Goal: Check status: Check status

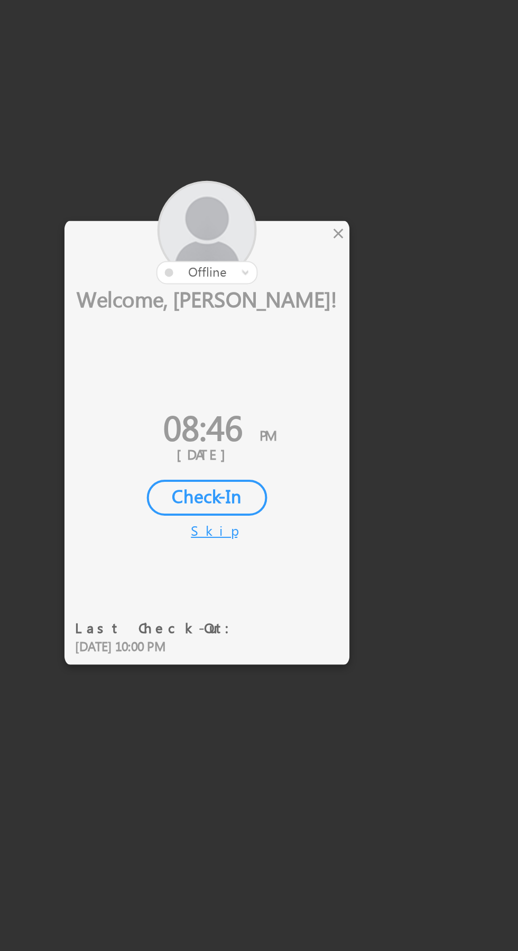
click at [307, 395] on div "×" at bounding box center [305, 397] width 11 height 12
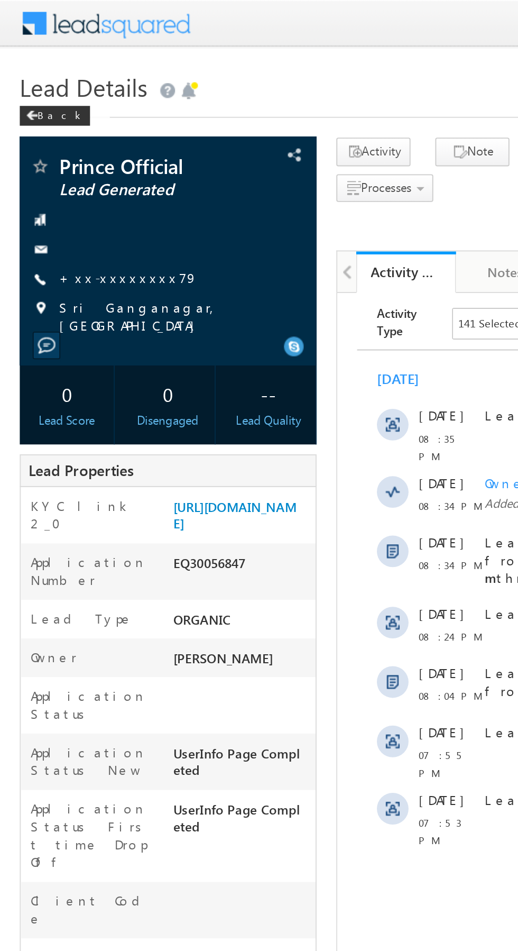
click at [64, 149] on link "+xx-xxxxxxxx79" at bounding box center [69, 148] width 74 height 9
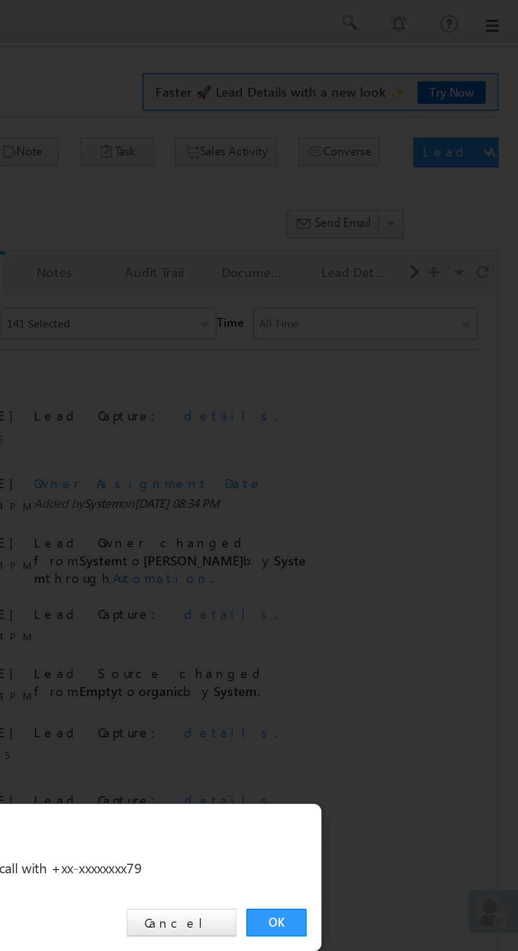
click at [388, 490] on link "OK" at bounding box center [389, 493] width 32 height 15
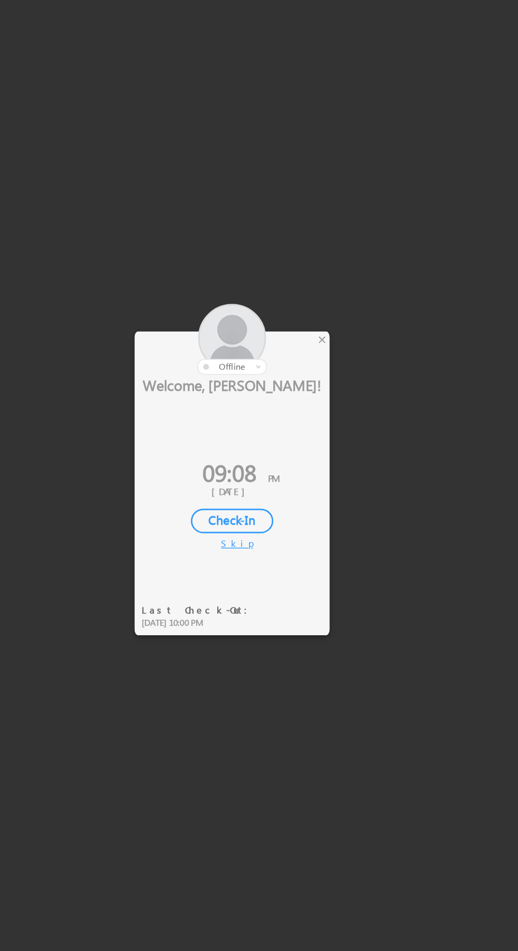
click at [303, 402] on div "×" at bounding box center [305, 397] width 11 height 12
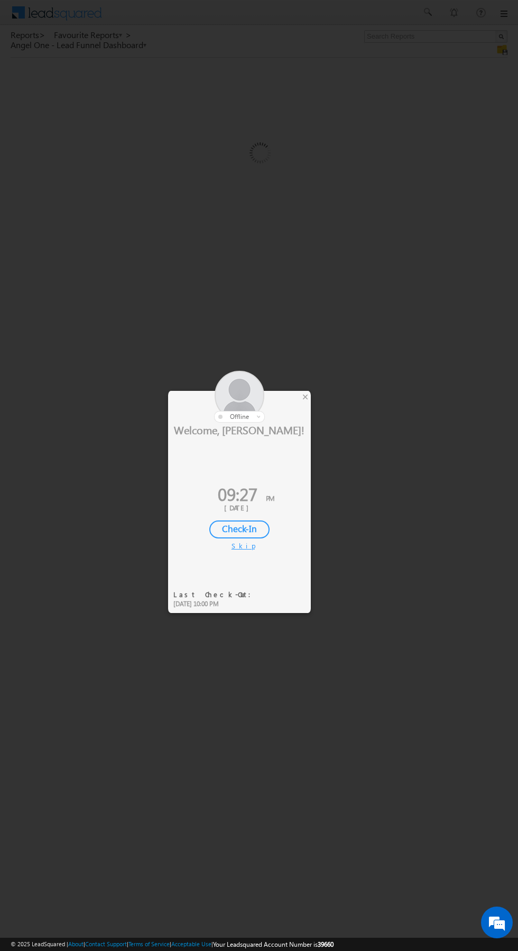
click at [513, 667] on div at bounding box center [259, 475] width 518 height 951
click at [369, 747] on div at bounding box center [259, 475] width 518 height 951
click at [369, 731] on div at bounding box center [259, 475] width 518 height 951
